Goal: Task Accomplishment & Management: Use online tool/utility

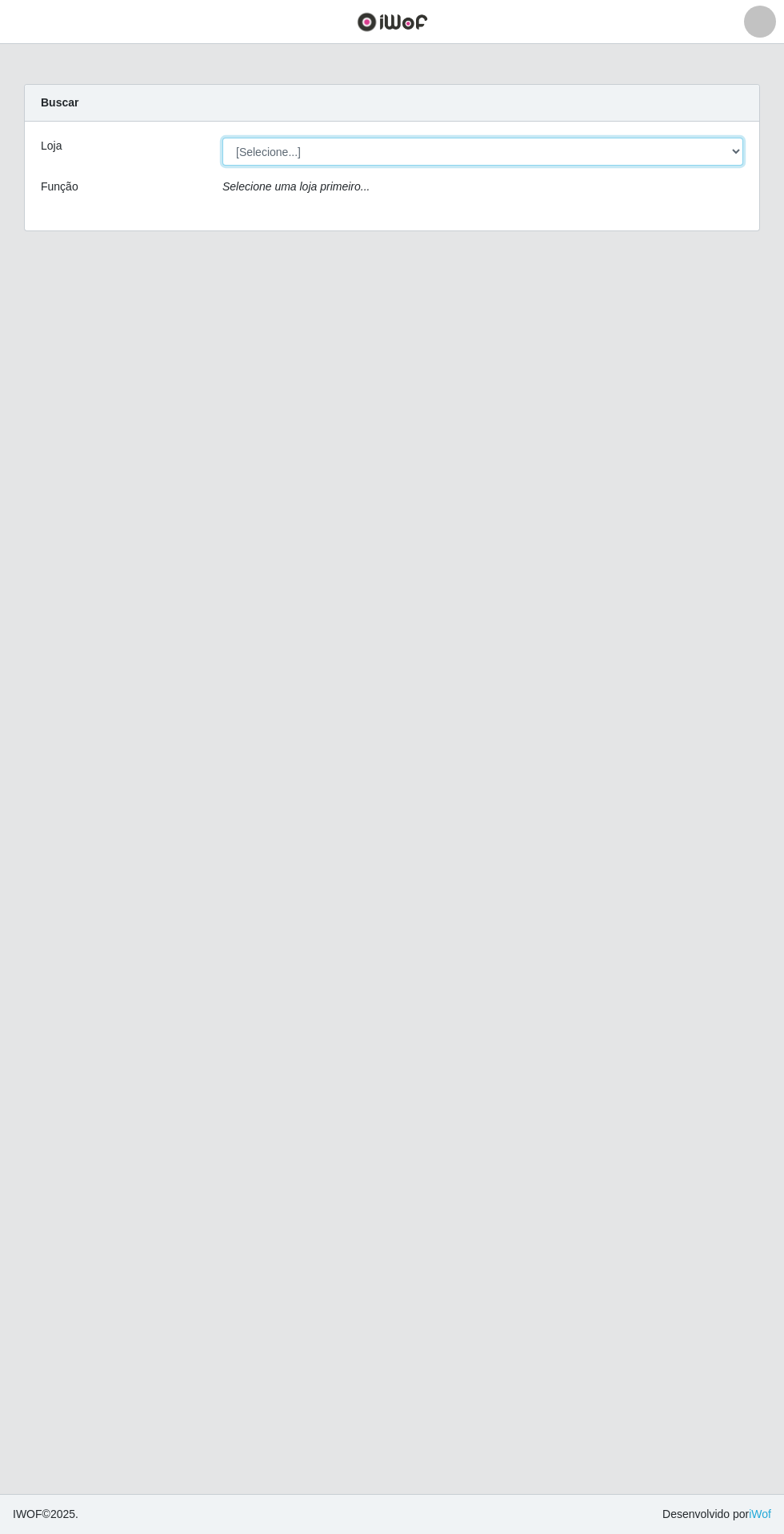
click at [533, 152] on select "[Selecione...] Extrabom - Loja 05 [GEOGRAPHIC_DATA]" at bounding box center [483, 152] width 521 height 28
select select "494"
click at [222, 138] on select "[Selecione...] Extrabom - Loja 05 [GEOGRAPHIC_DATA]" at bounding box center [483, 152] width 521 height 28
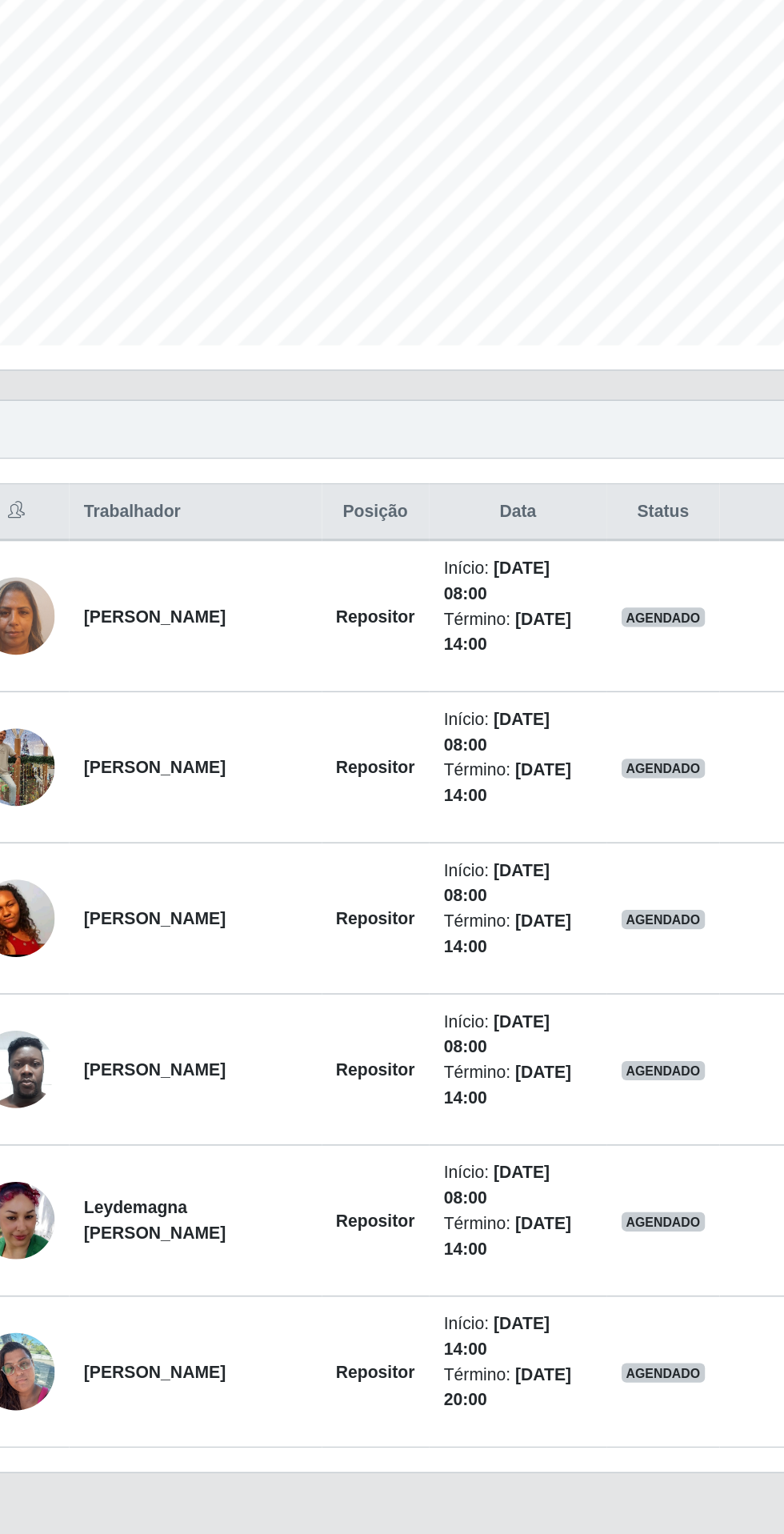
scroll to position [7, 0]
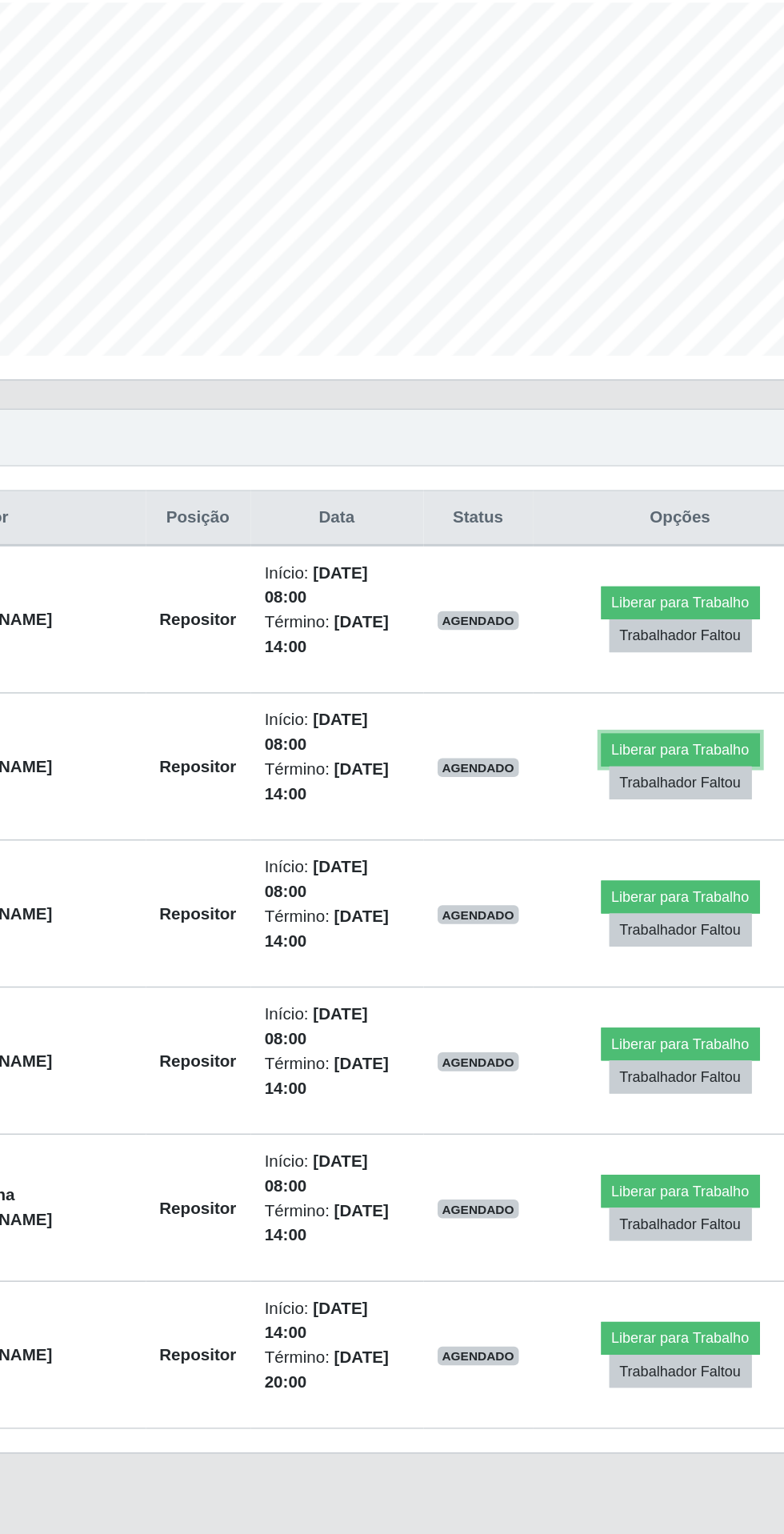
click at [643, 832] on button "Liberar para Trabalho" at bounding box center [643, 840] width 108 height 22
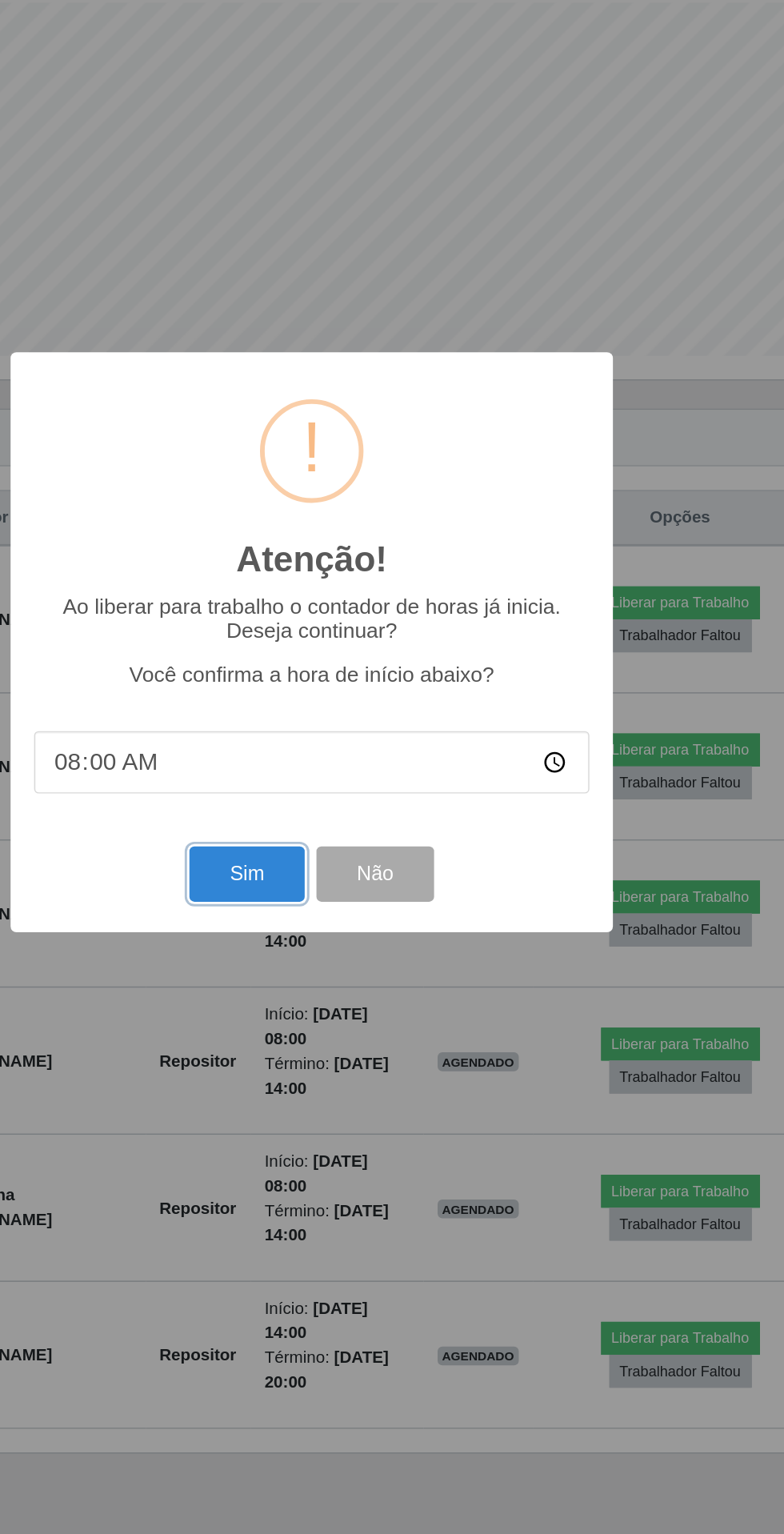
click at [341, 939] on button "Sim" at bounding box center [347, 925] width 77 height 37
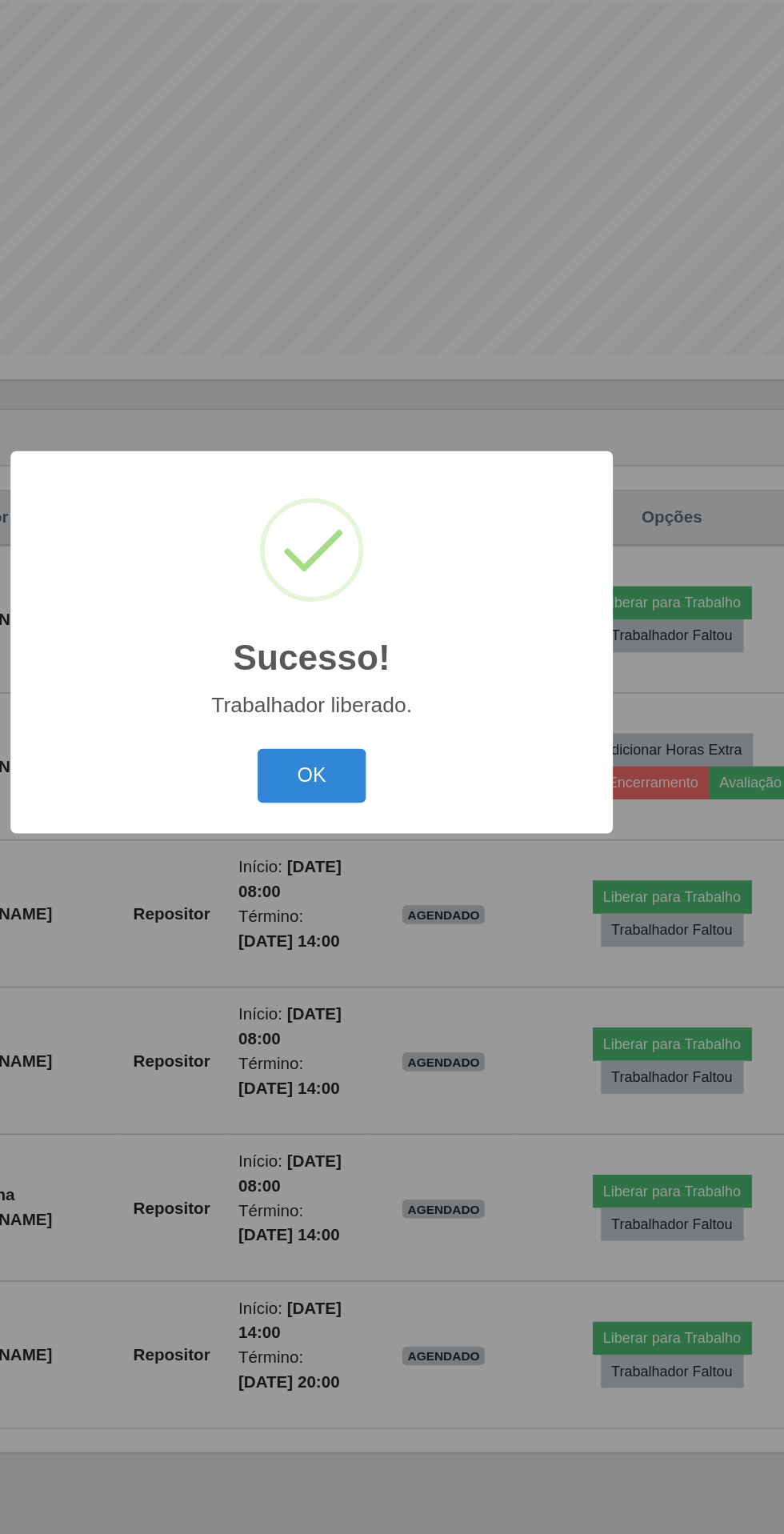
click at [386, 843] on button "OK" at bounding box center [392, 858] width 74 height 37
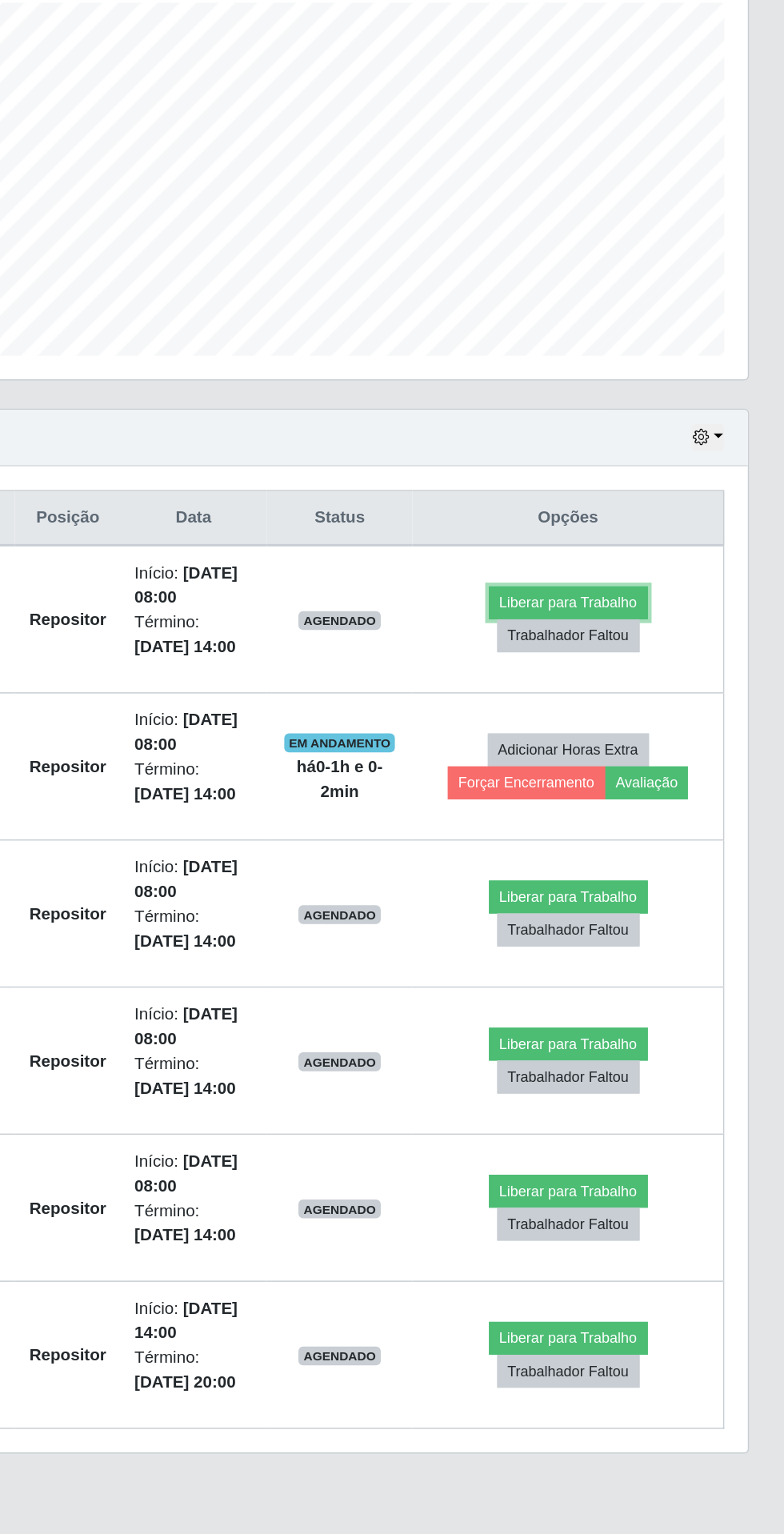
click at [665, 730] on button "Liberar para Trabalho" at bounding box center [637, 740] width 108 height 22
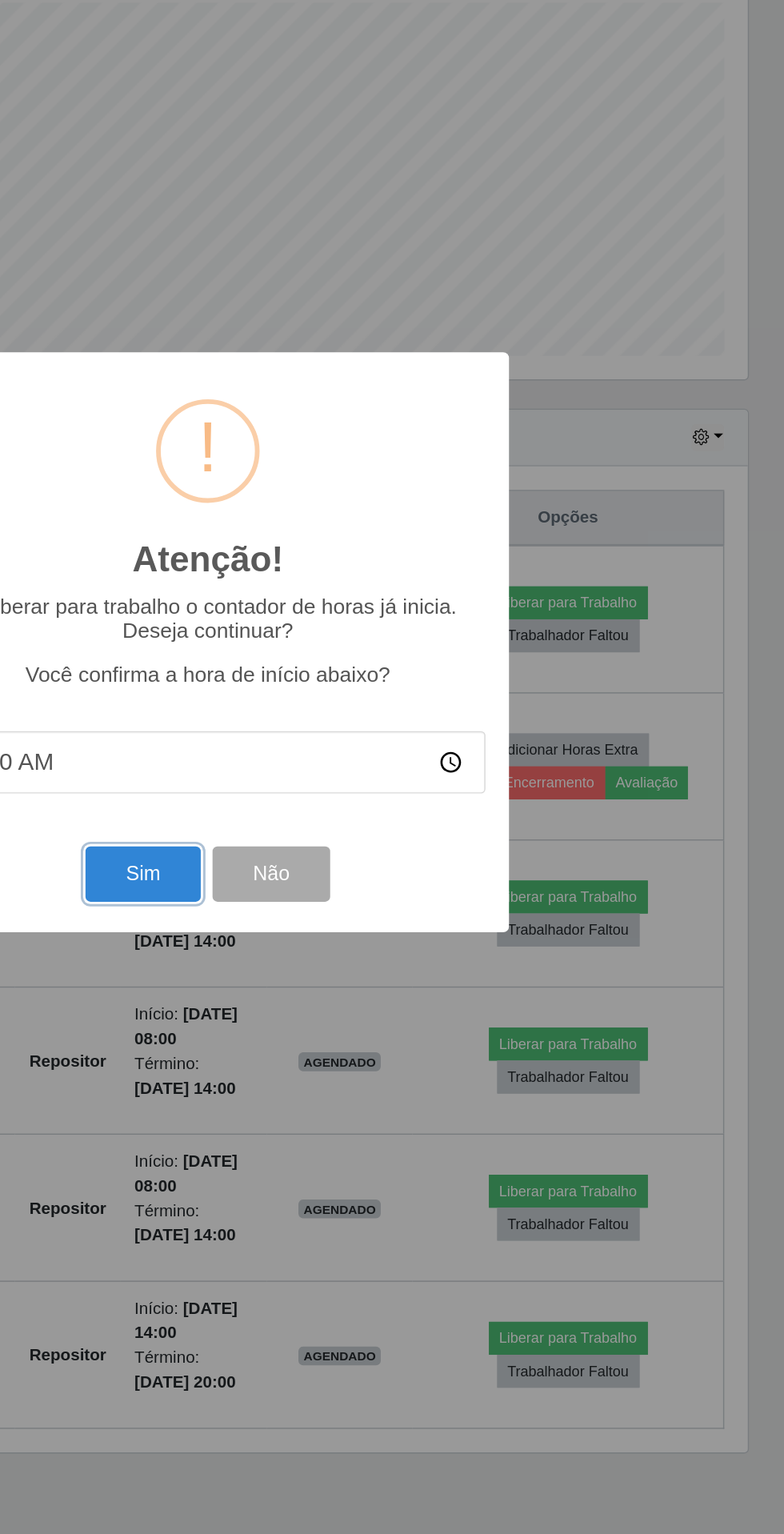
click at [352, 919] on button "Sim" at bounding box center [347, 925] width 77 height 37
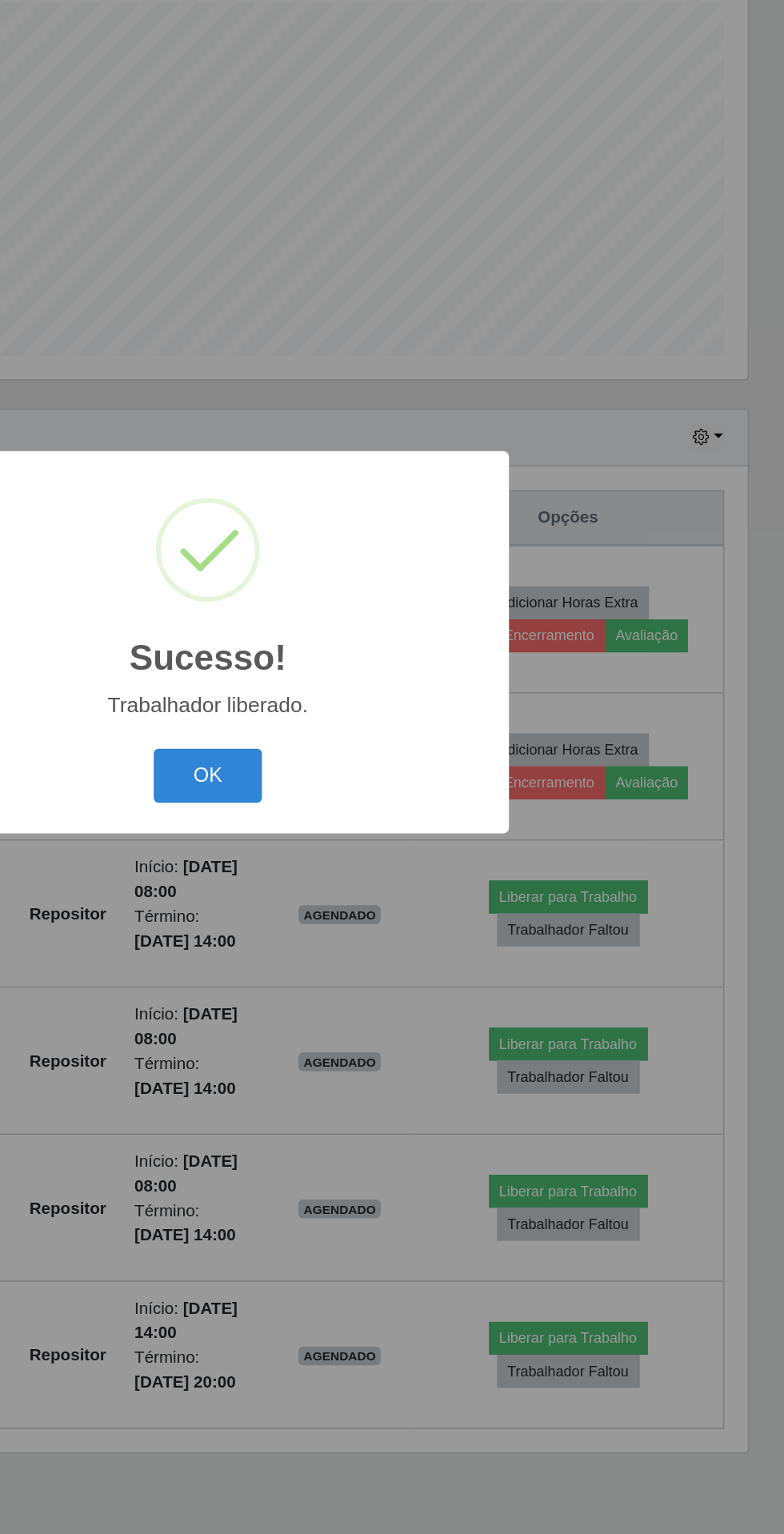
click at [392, 860] on button "OK" at bounding box center [392, 858] width 74 height 37
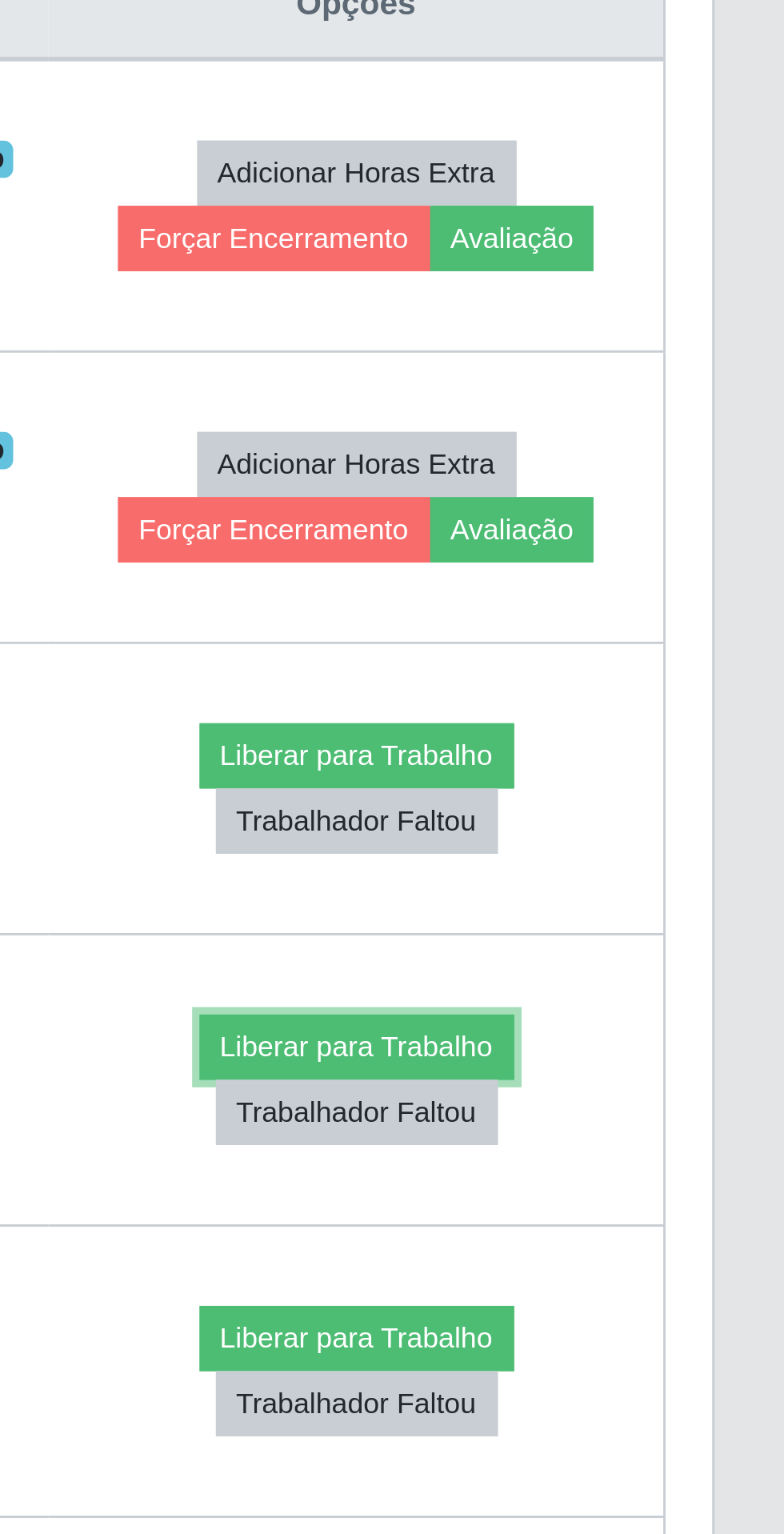
click at [667, 1029] on button "Liberar para Trabalho" at bounding box center [637, 1040] width 108 height 22
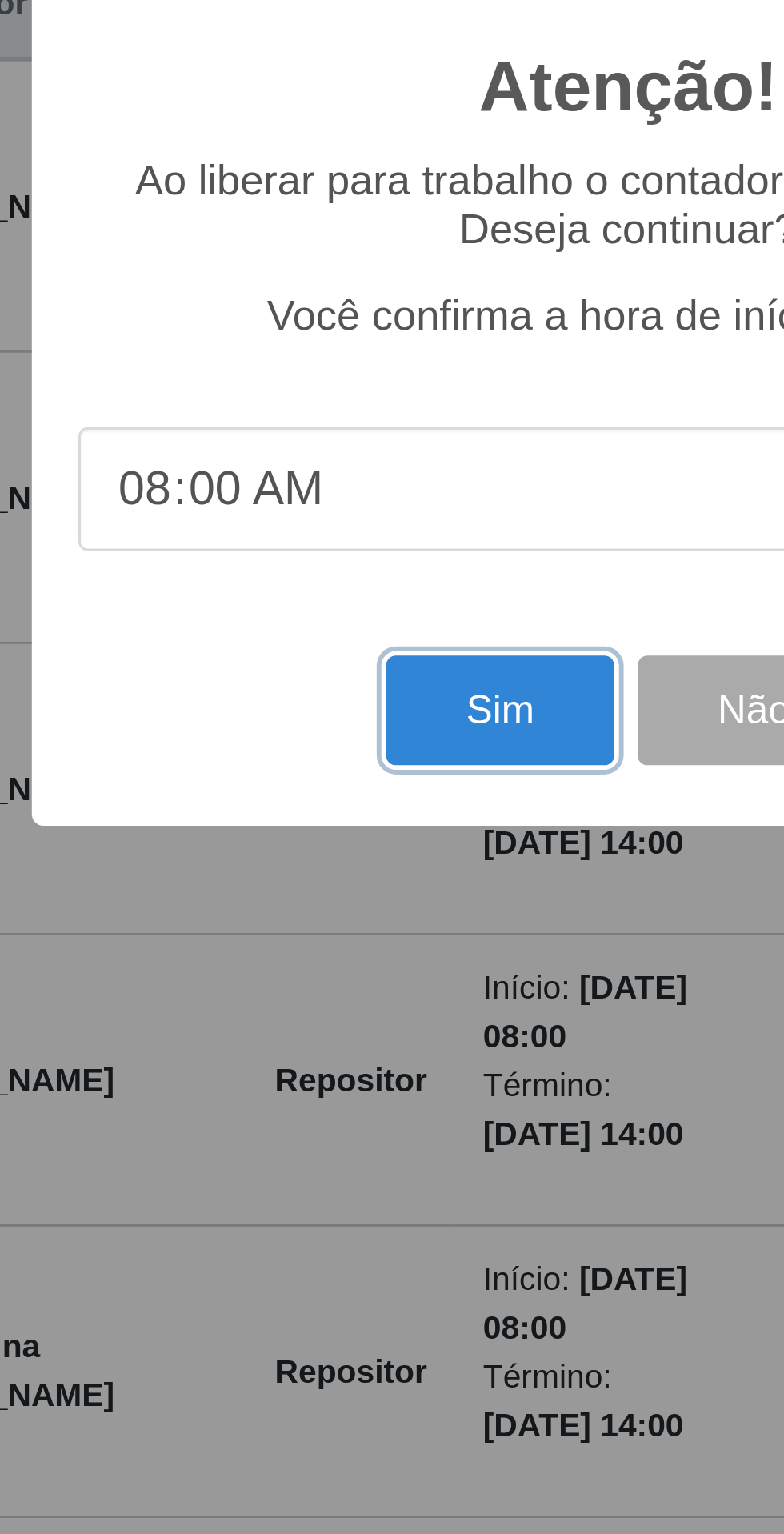
click at [318, 912] on button "Sim" at bounding box center [347, 925] width 77 height 37
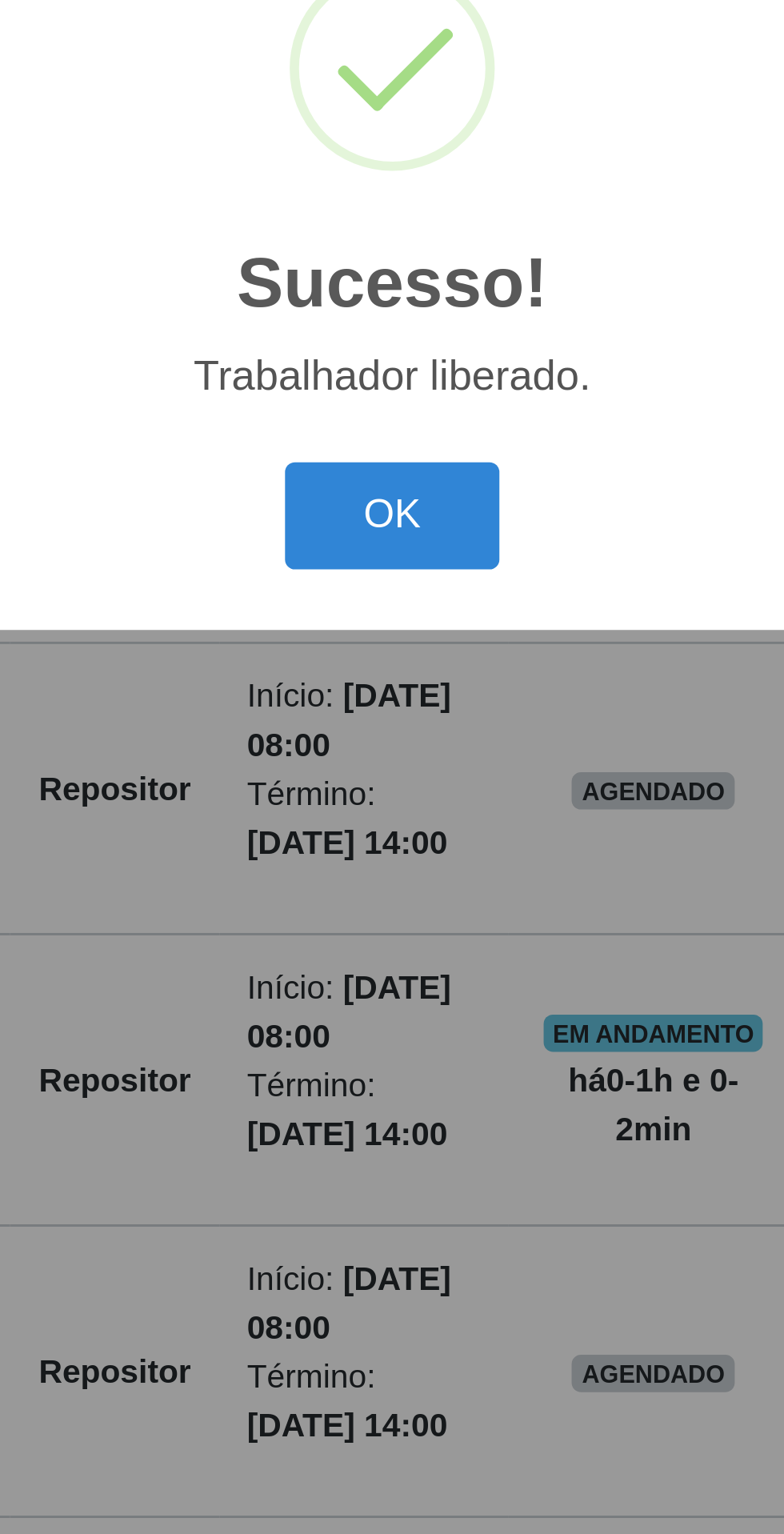
click at [385, 861] on button "OK" at bounding box center [392, 858] width 74 height 37
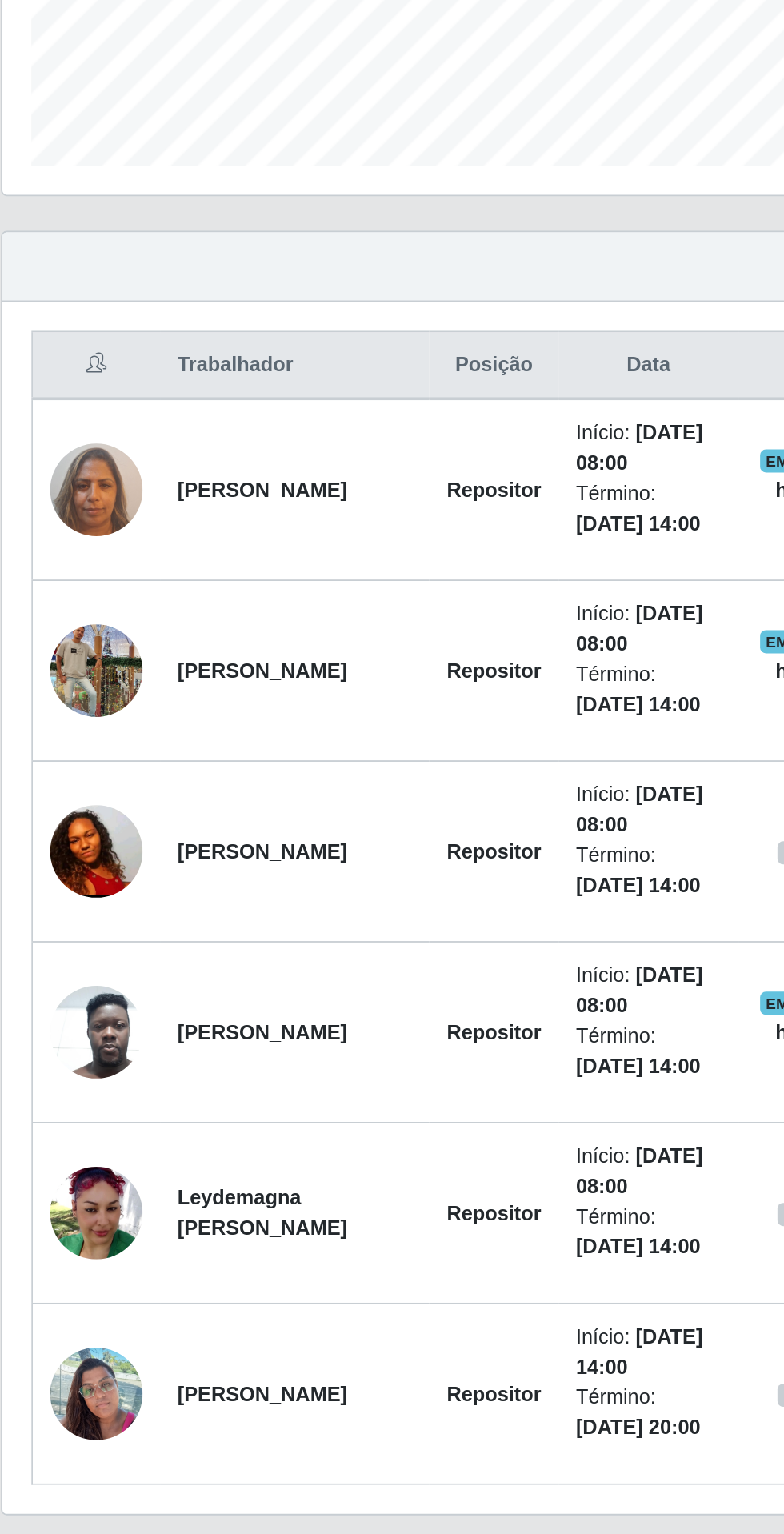
scroll to position [8, 0]
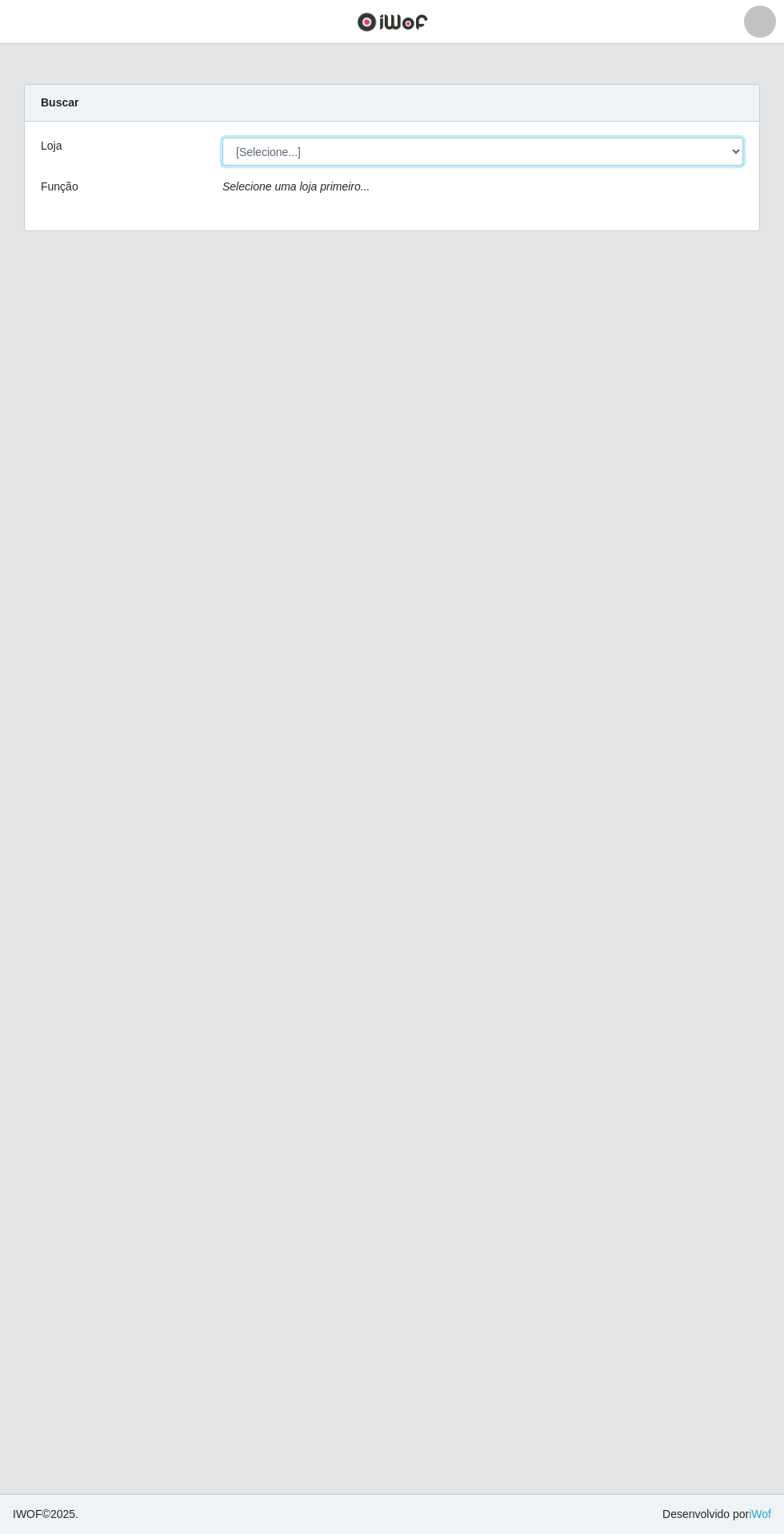
click at [253, 154] on select "[Selecione...] Extrabom - Loja 05 [GEOGRAPHIC_DATA]" at bounding box center [483, 152] width 521 height 28
select select "494"
click at [222, 138] on select "[Selecione...] Extrabom - Loja 05 [GEOGRAPHIC_DATA]" at bounding box center [483, 152] width 521 height 28
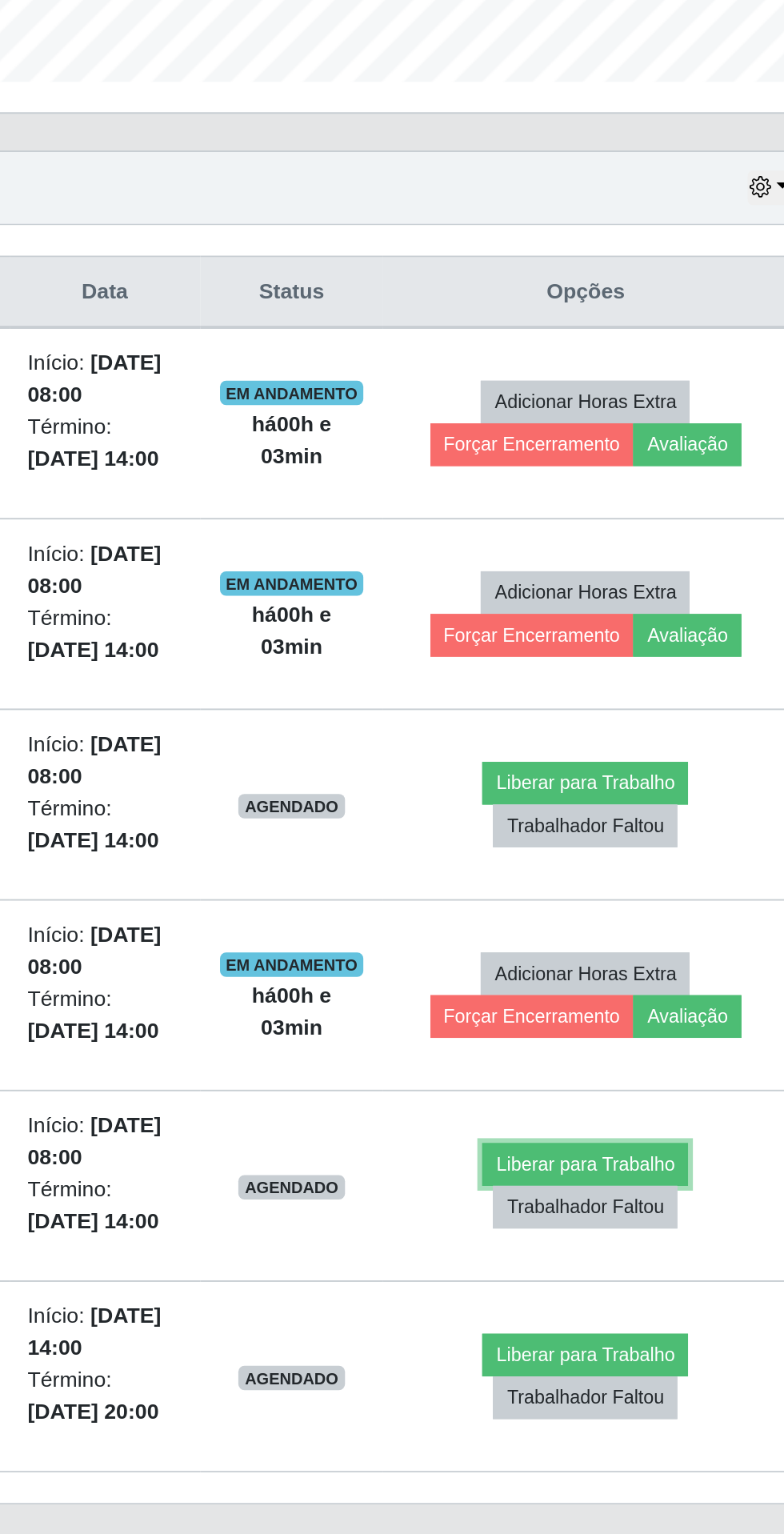
click at [641, 1138] on button "Liberar para Trabalho" at bounding box center [635, 1140] width 108 height 22
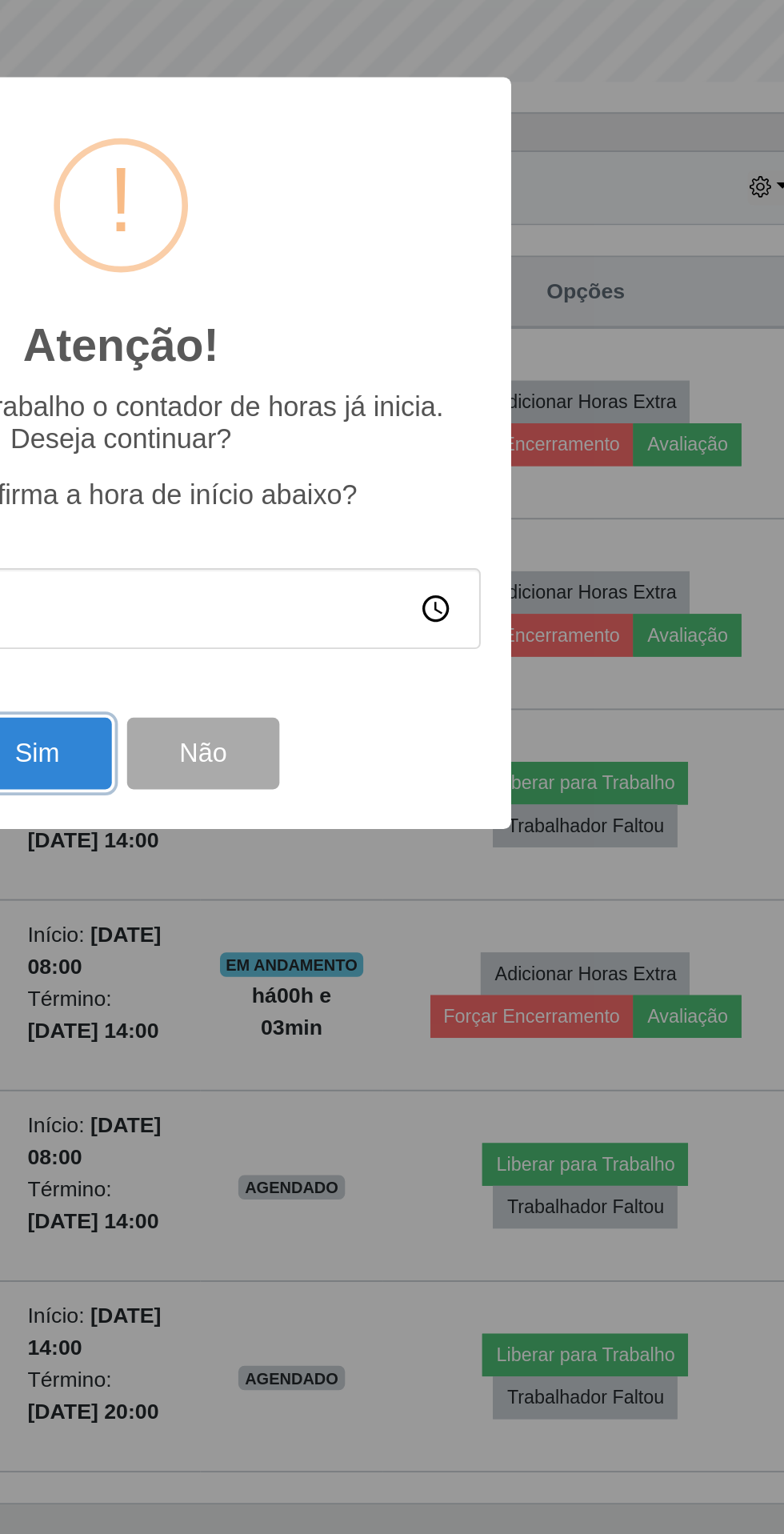
click at [363, 943] on button "Sim" at bounding box center [347, 925] width 77 height 37
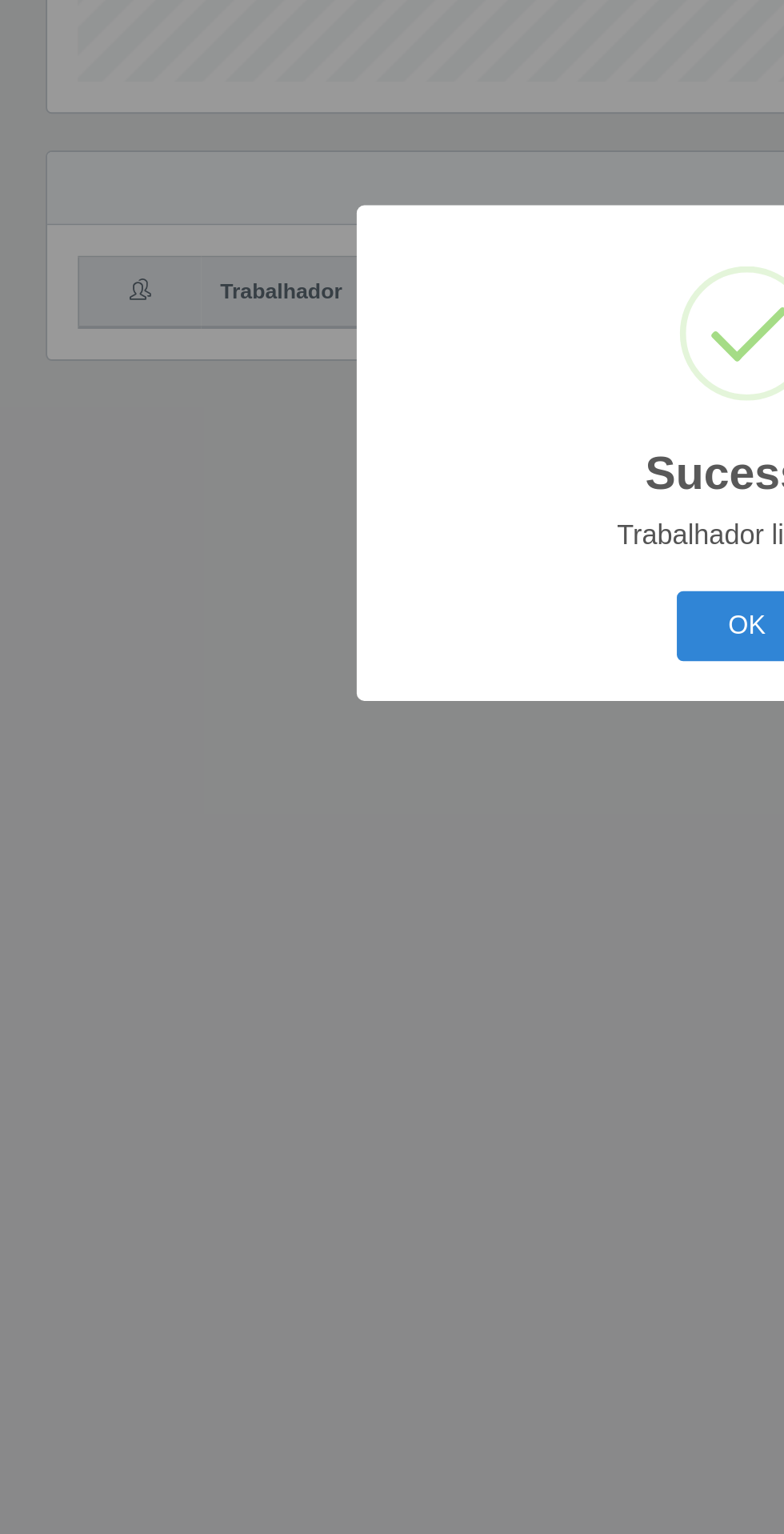
click at [381, 877] on button "OK" at bounding box center [392, 858] width 74 height 37
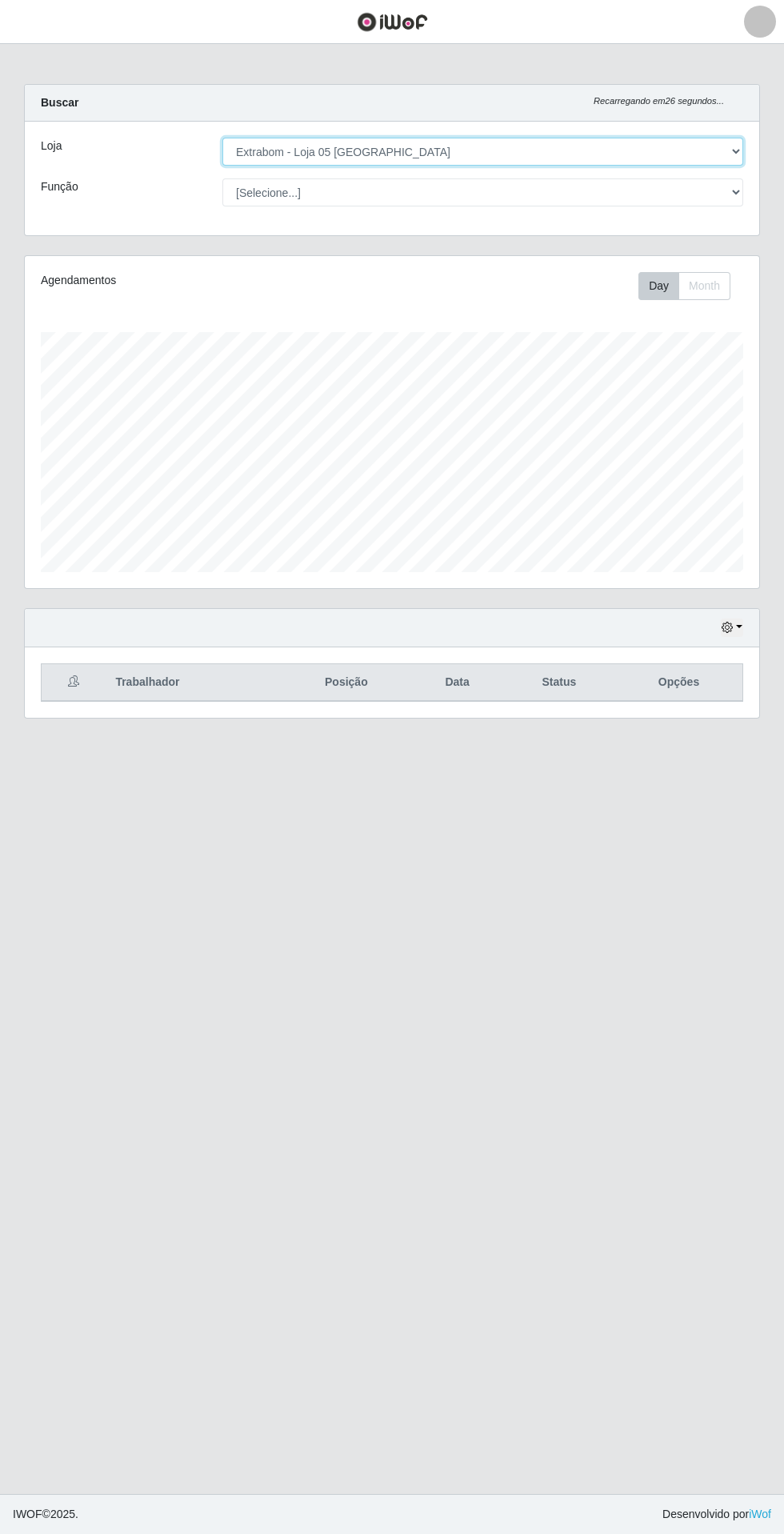
click at [285, 152] on select "[Selecione...] Extrabom - Loja 05 [GEOGRAPHIC_DATA]" at bounding box center [483, 152] width 521 height 28
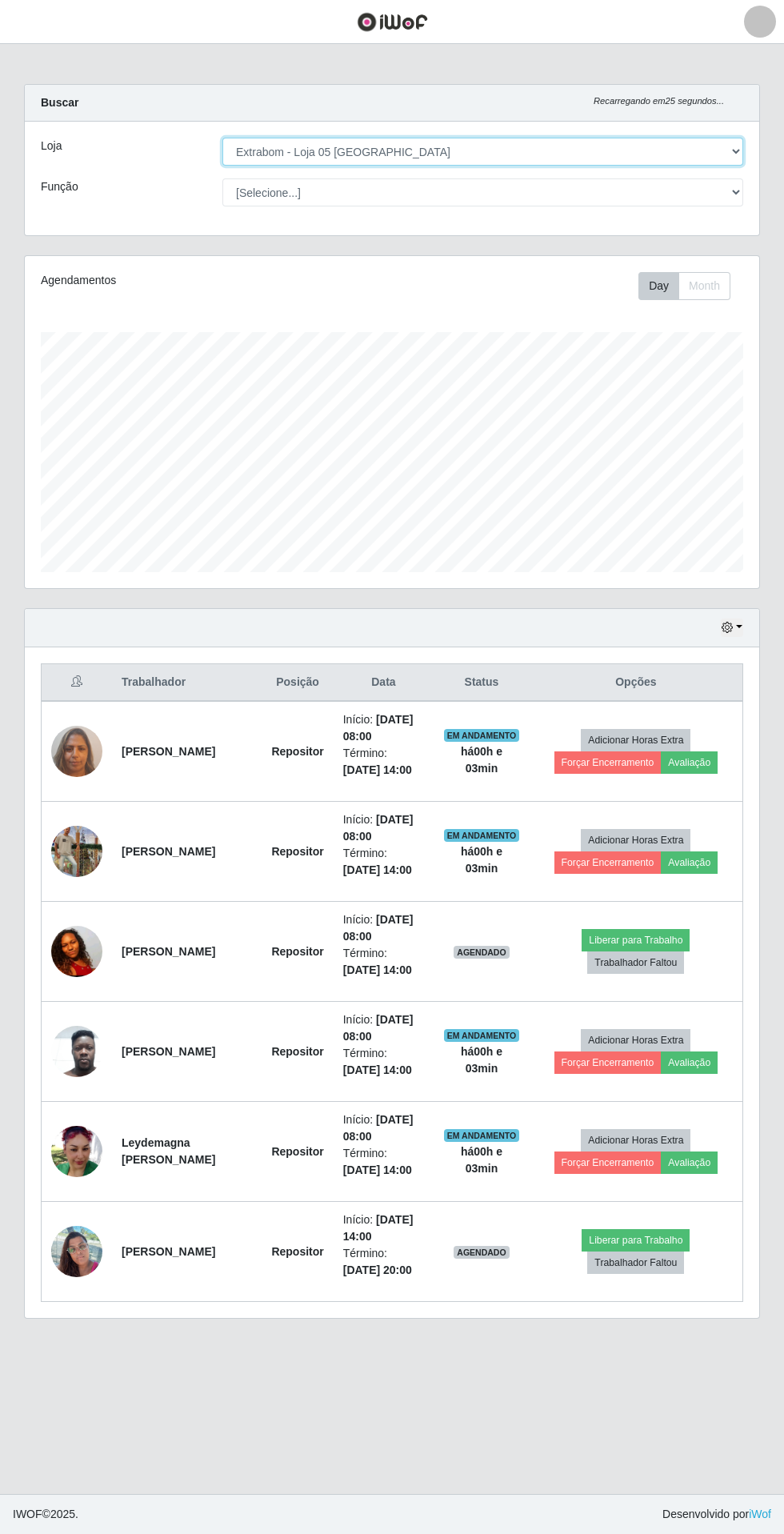
click at [222, 138] on select "[Selecione...] Extrabom - Loja 05 [GEOGRAPHIC_DATA]" at bounding box center [483, 152] width 521 height 28
